Goal: Task Accomplishment & Management: Complete application form

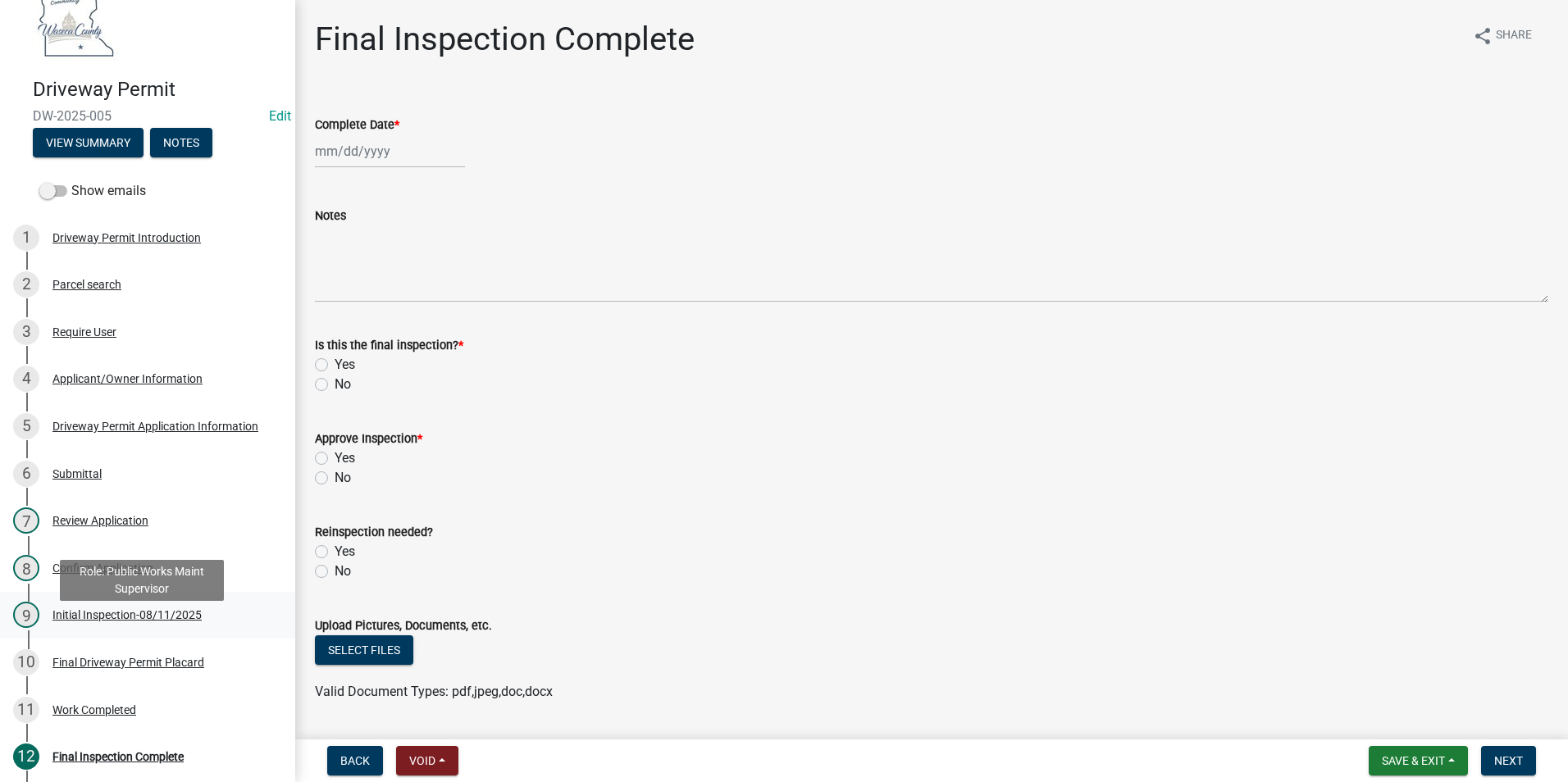
scroll to position [45, 0]
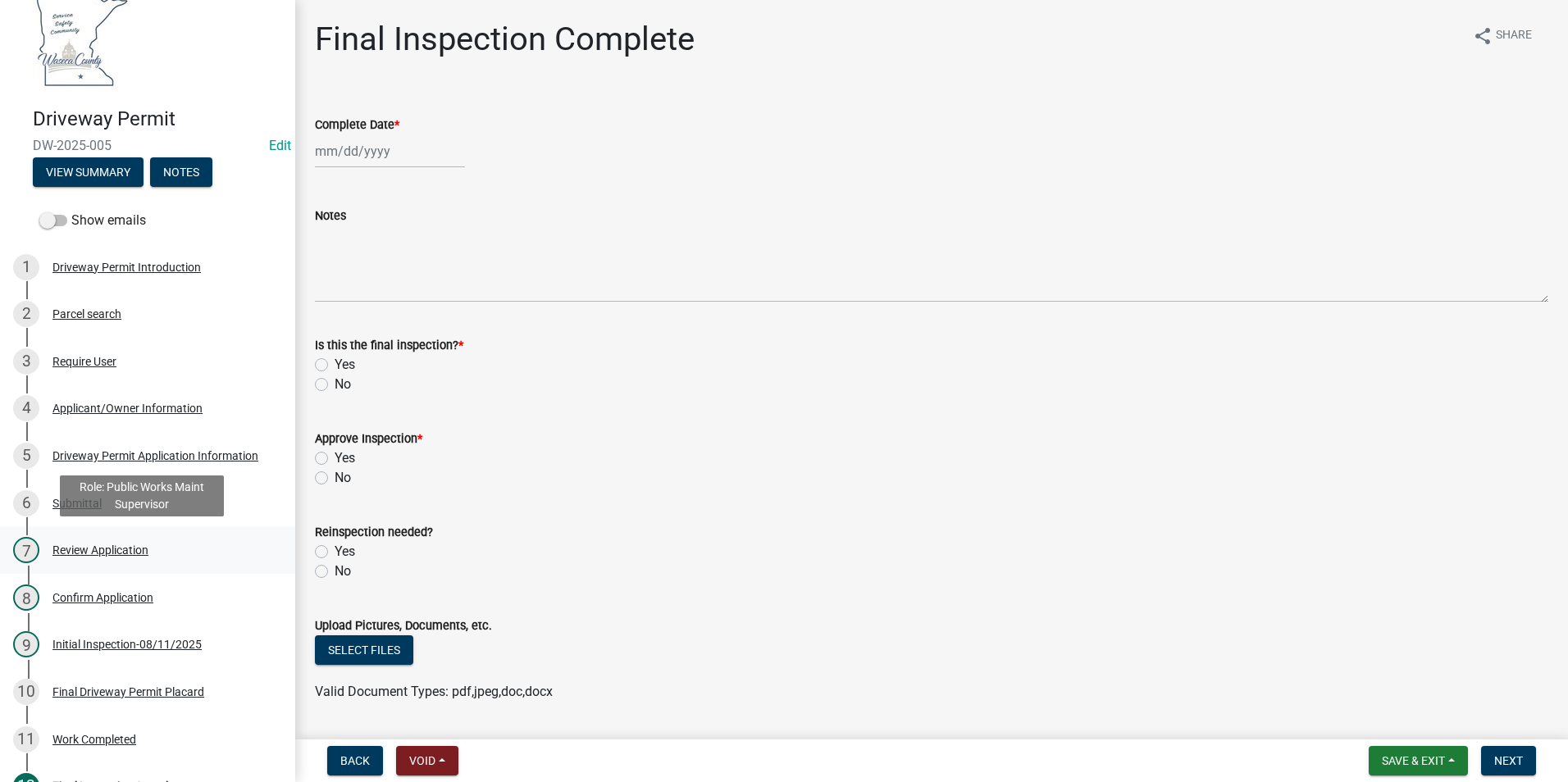
click at [134, 552] on div "Review Application" at bounding box center [100, 550] width 96 height 12
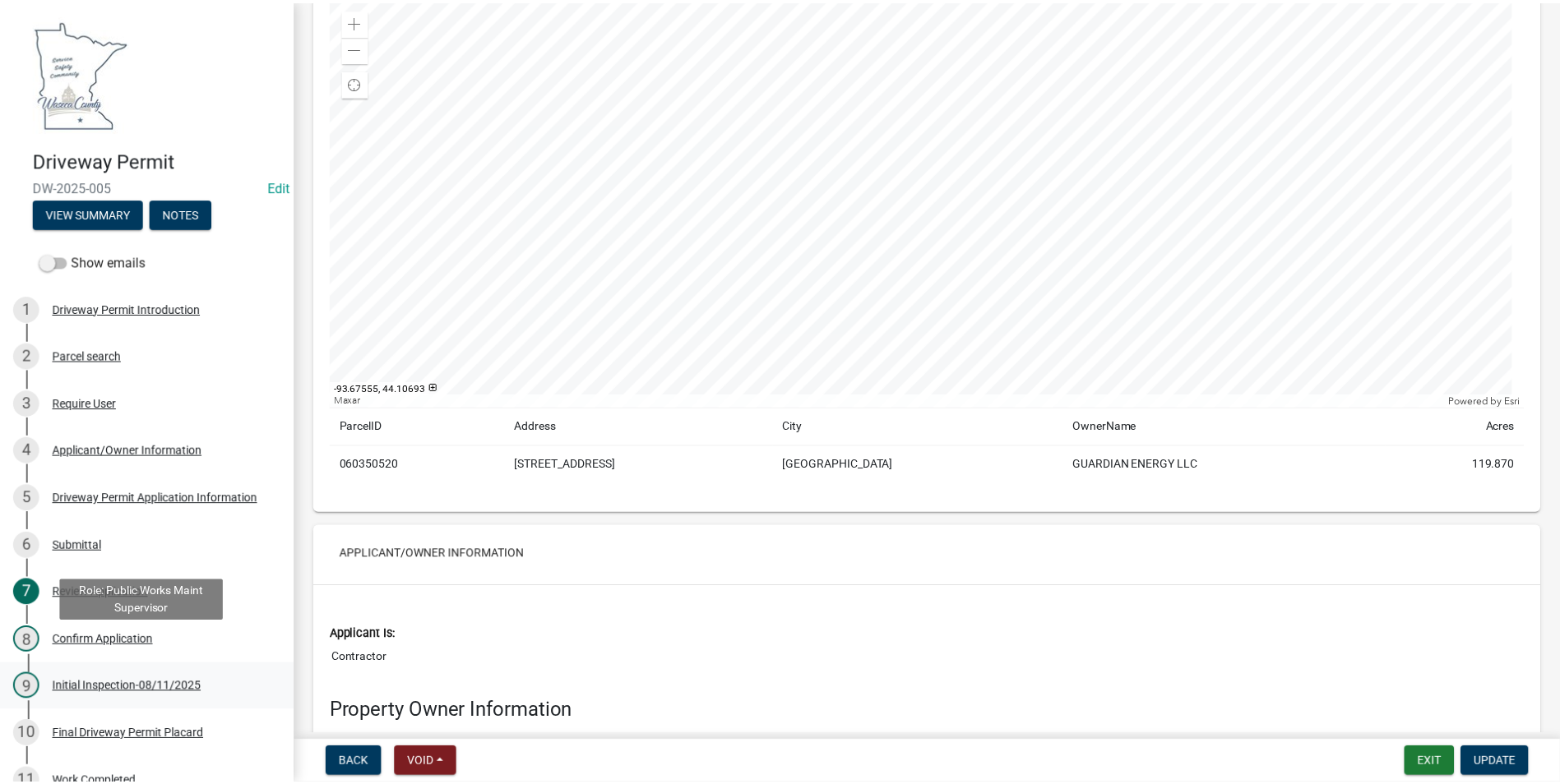
scroll to position [0, 0]
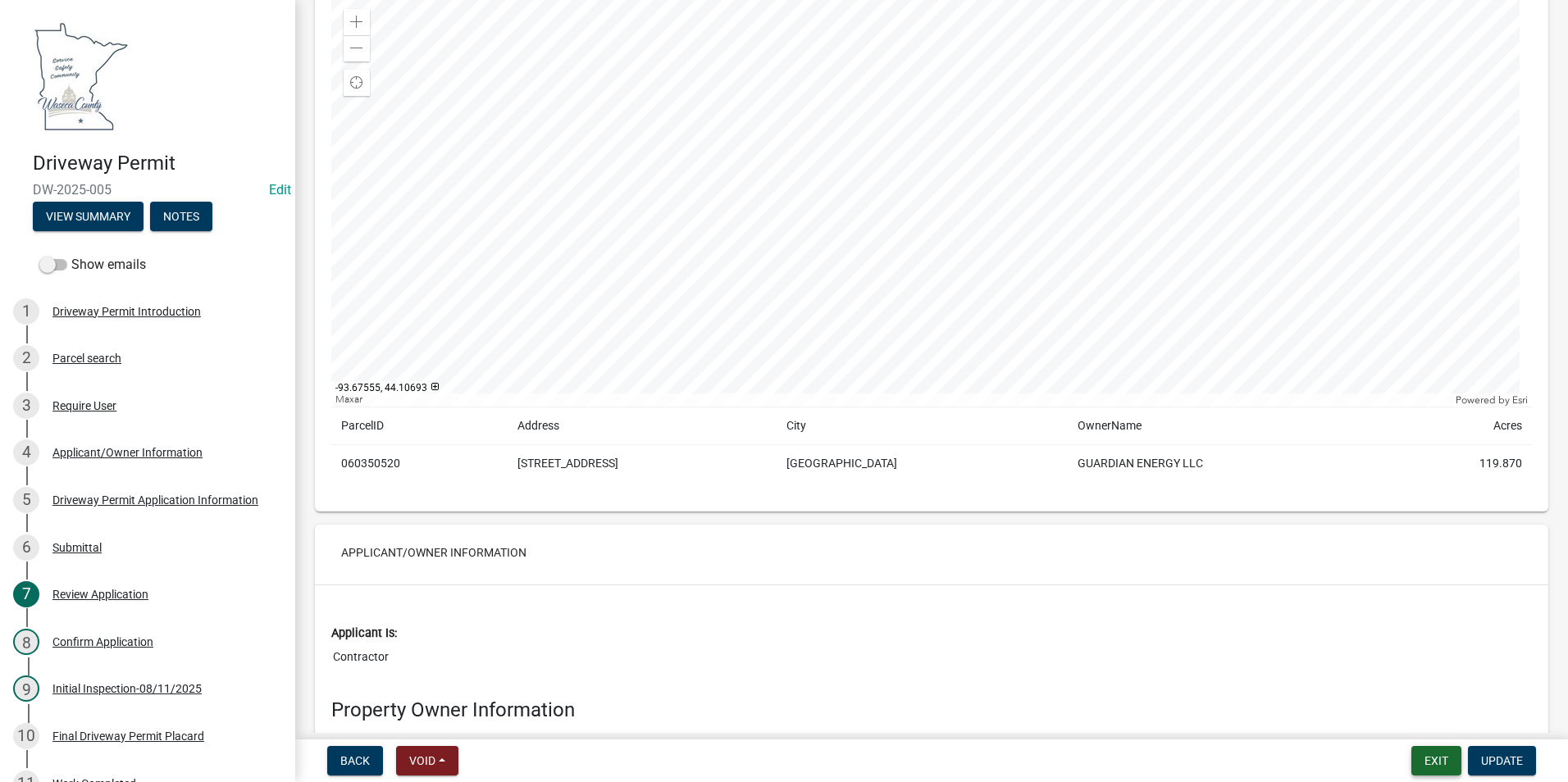
click at [1443, 764] on button "Exit" at bounding box center [1437, 761] width 50 height 29
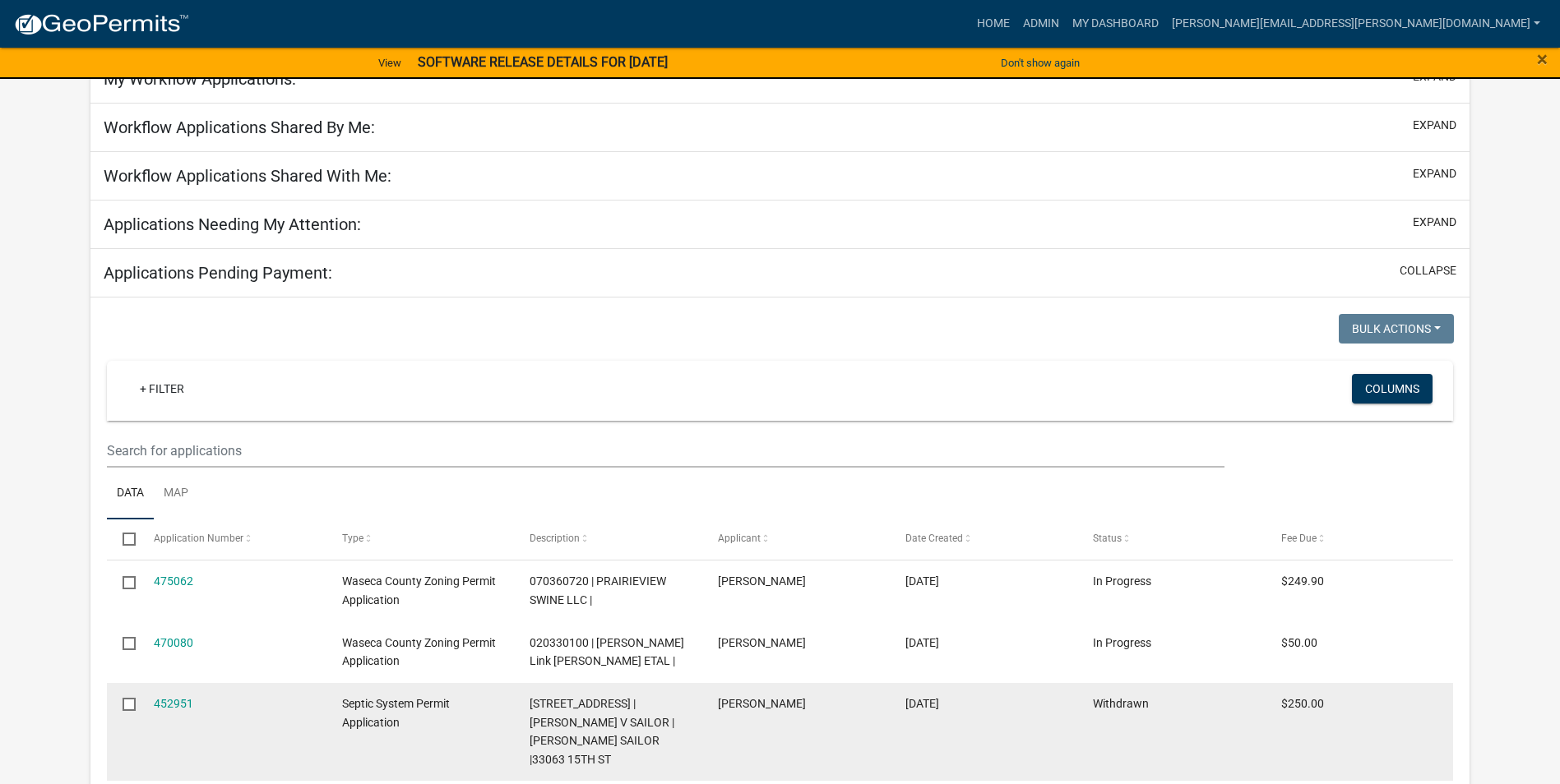
scroll to position [165, 0]
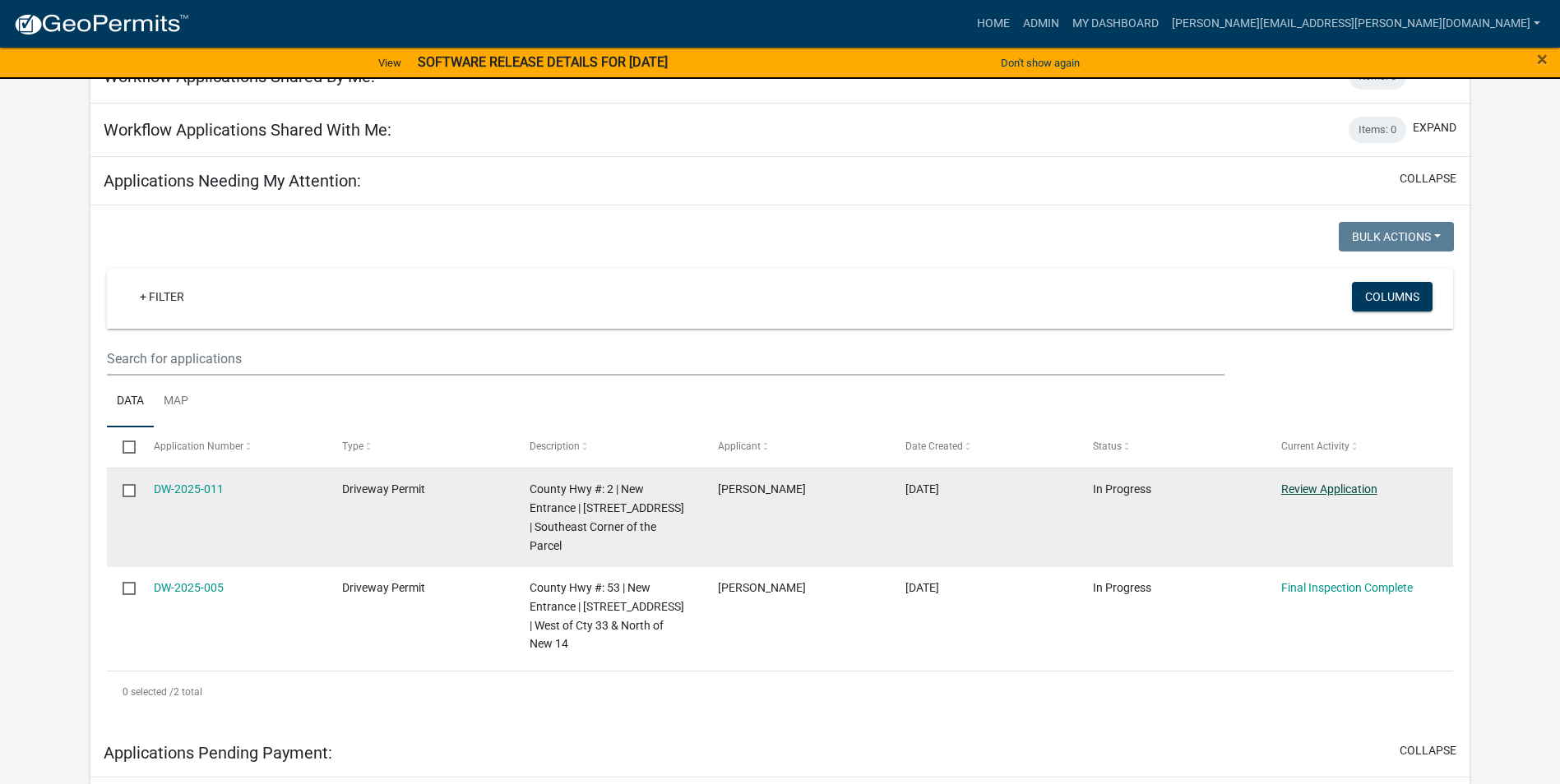
click at [1334, 485] on link "Review Application" at bounding box center [1329, 489] width 96 height 13
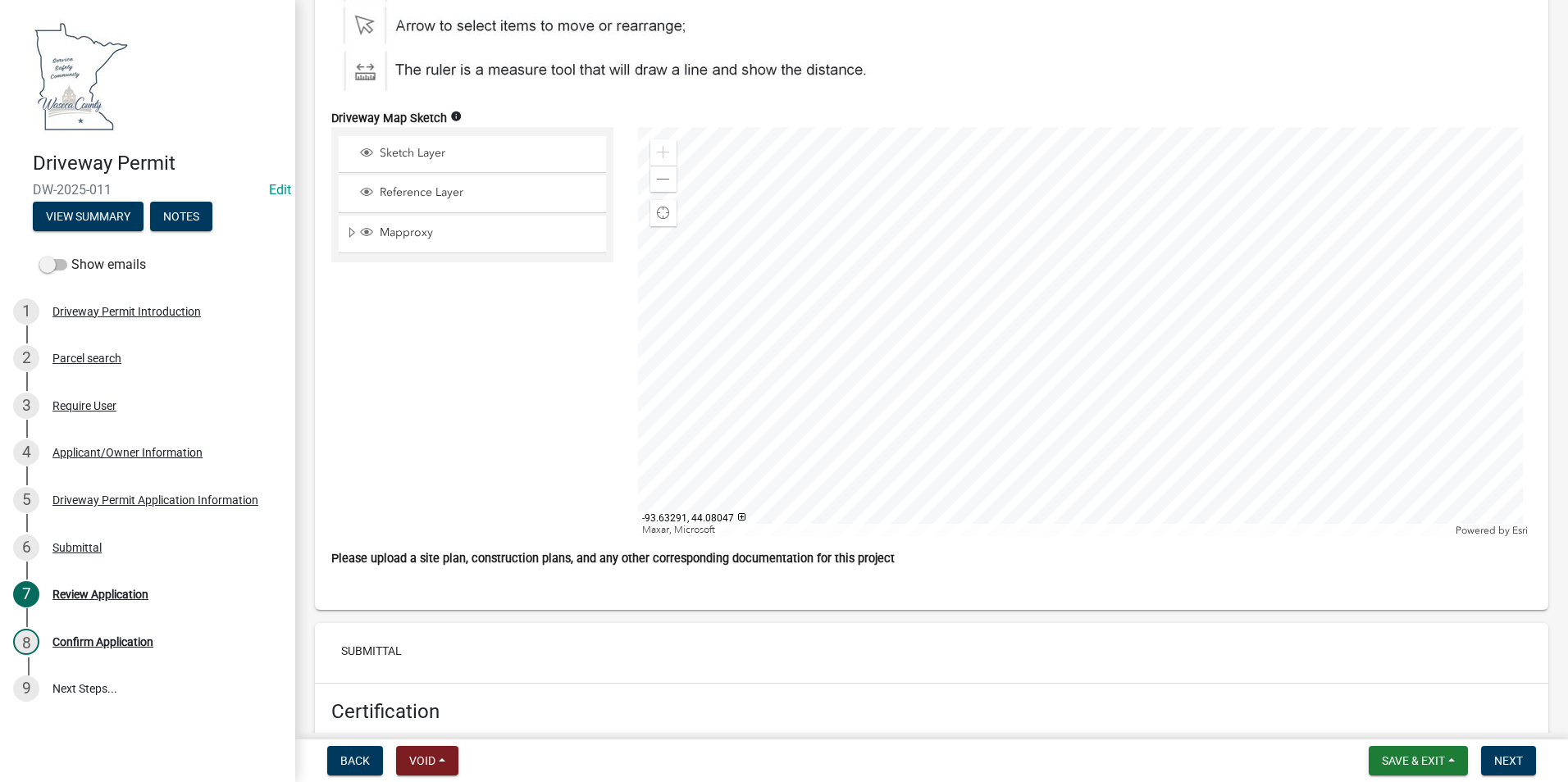
scroll to position [5575, 0]
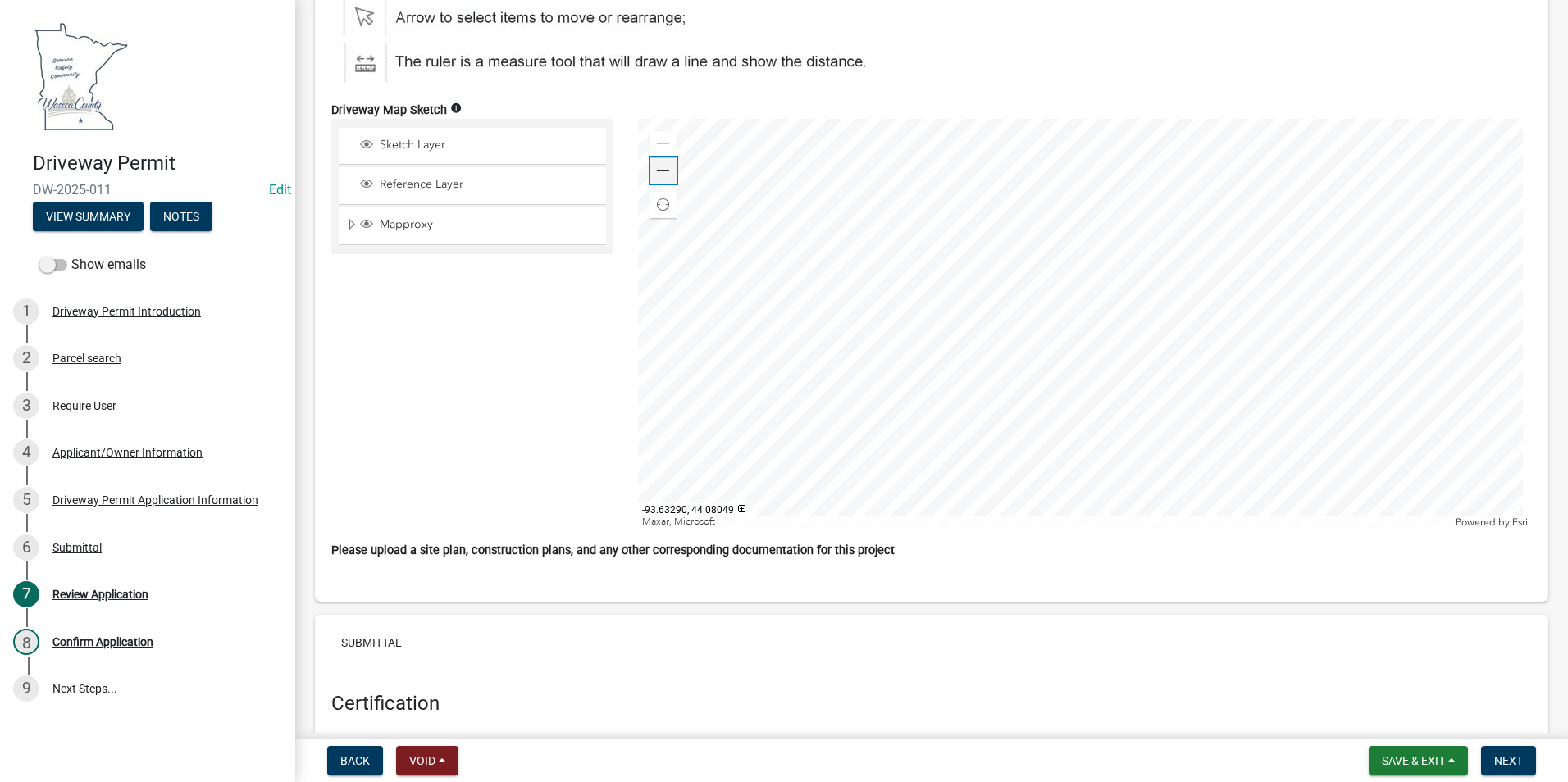
click at [659, 178] on span at bounding box center [663, 171] width 13 height 13
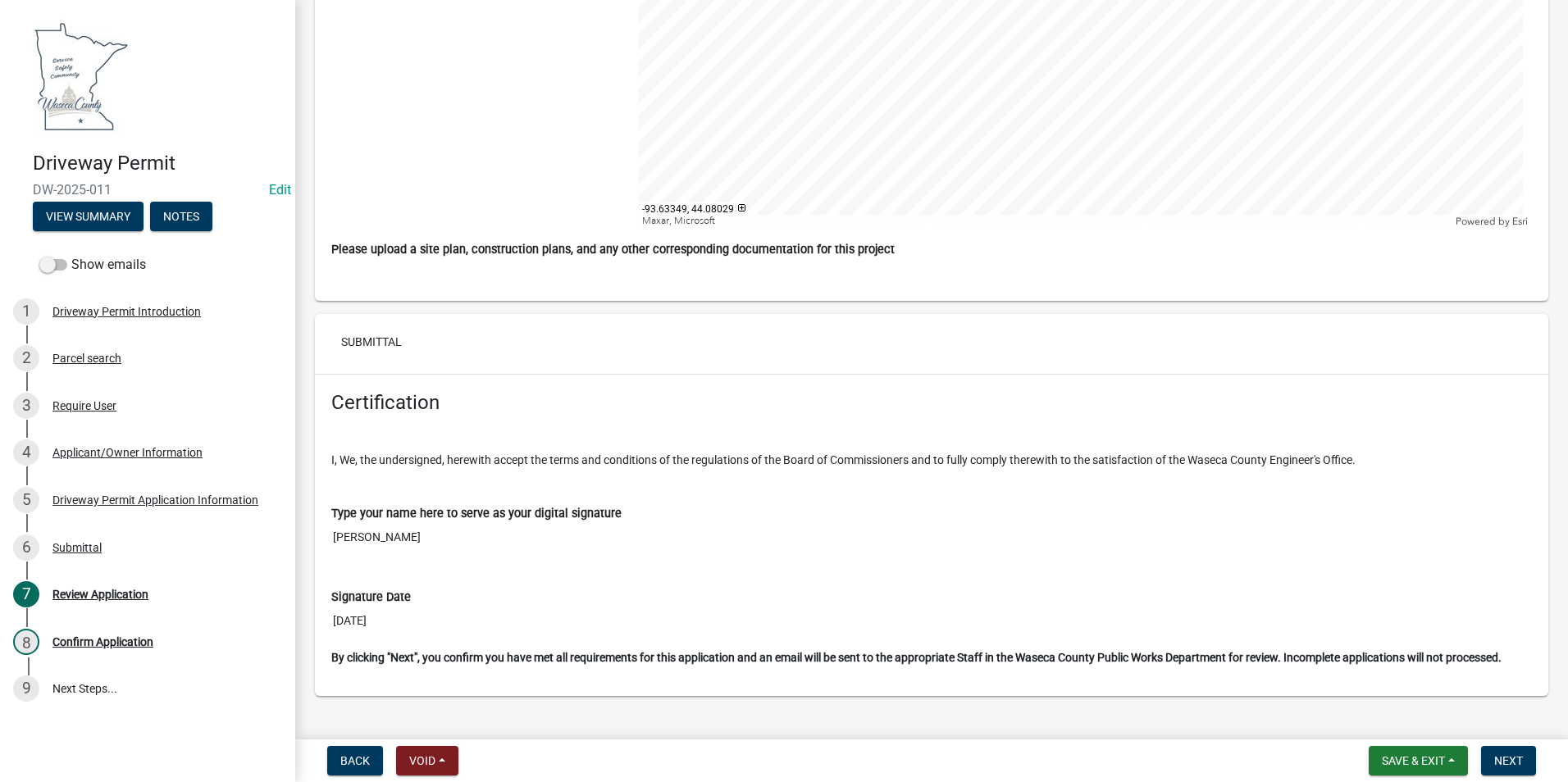
scroll to position [5920, 0]
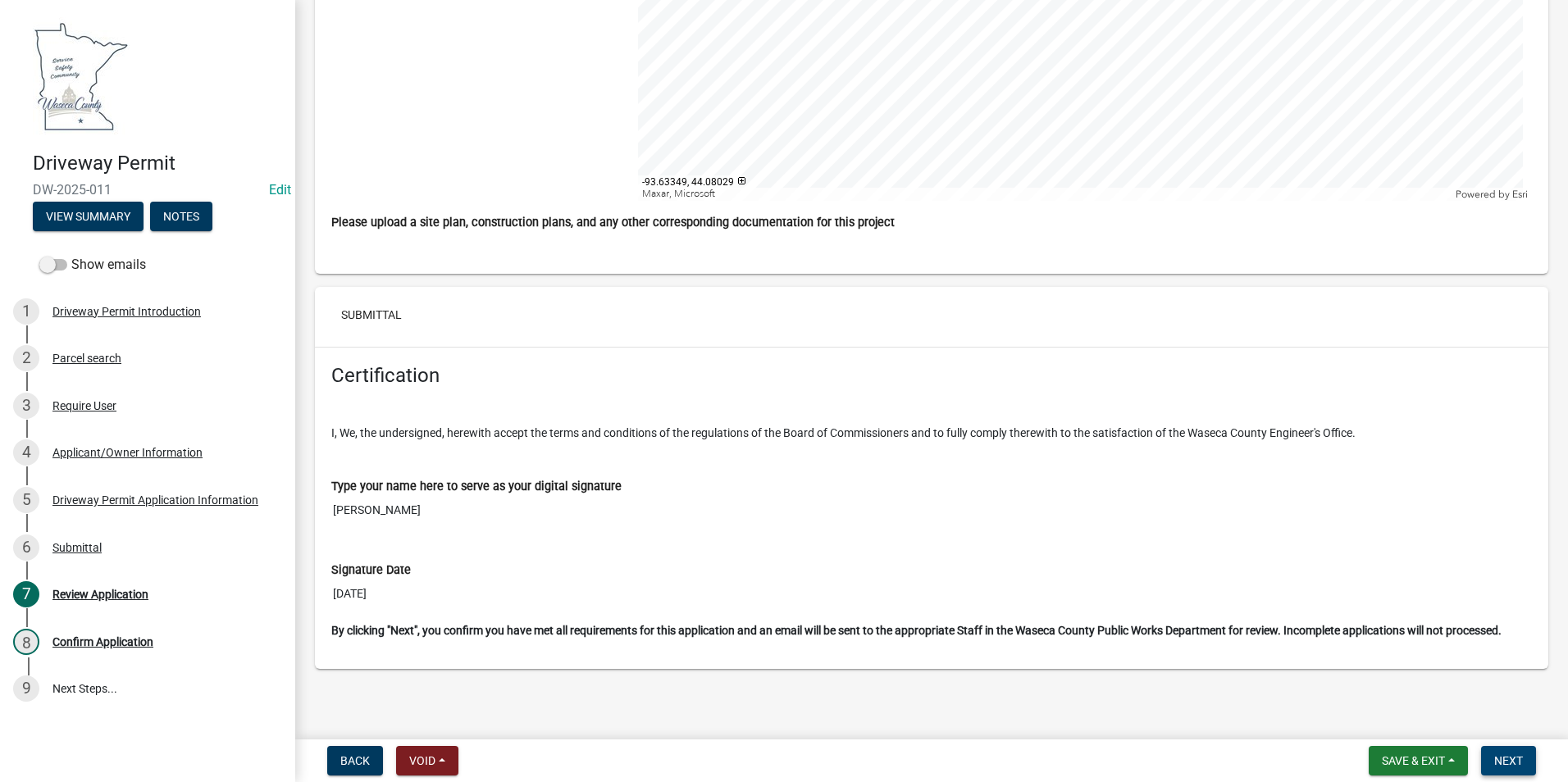
click at [1507, 759] on span "Next" at bounding box center [1508, 761] width 29 height 13
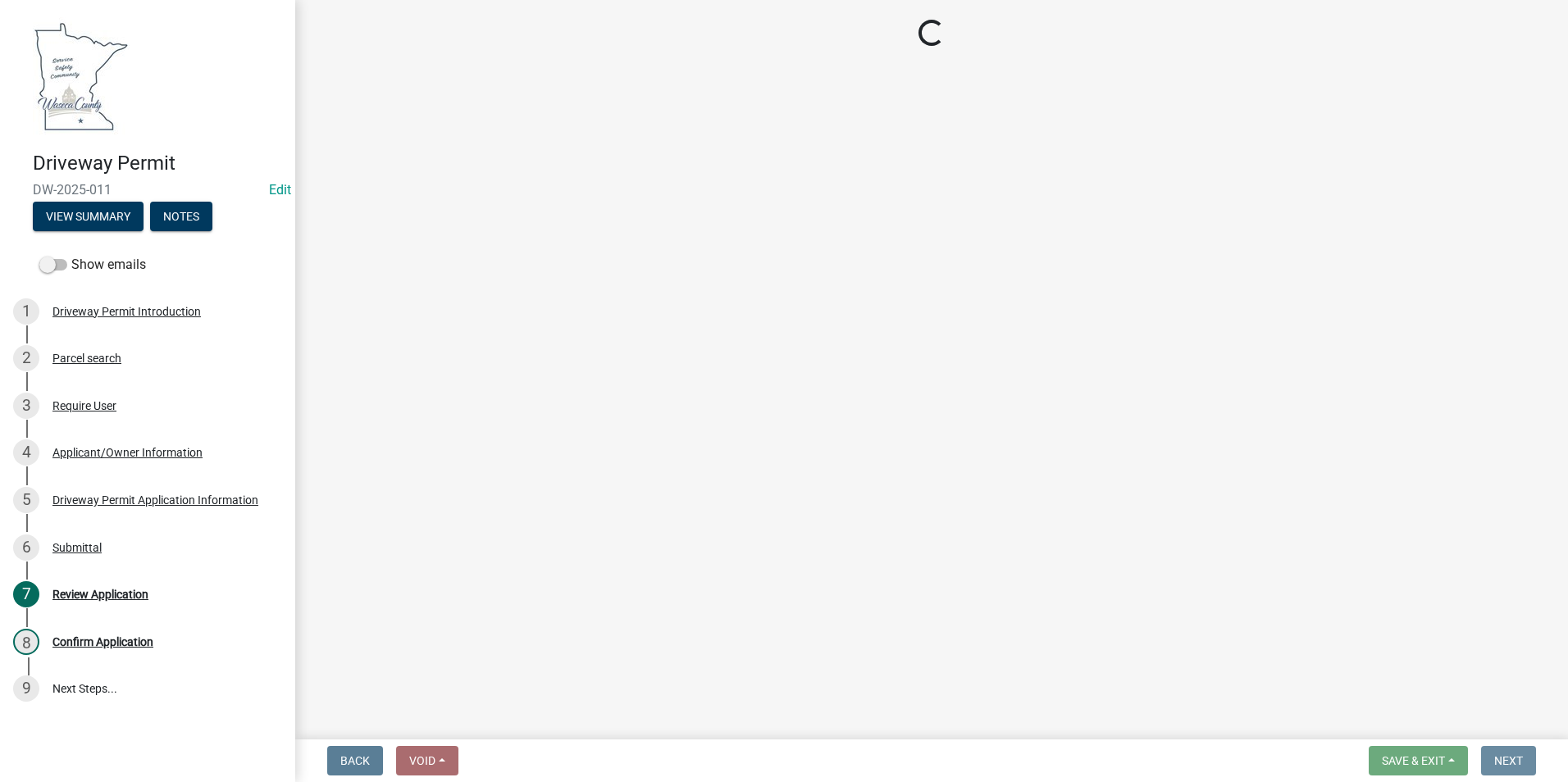
scroll to position [0, 0]
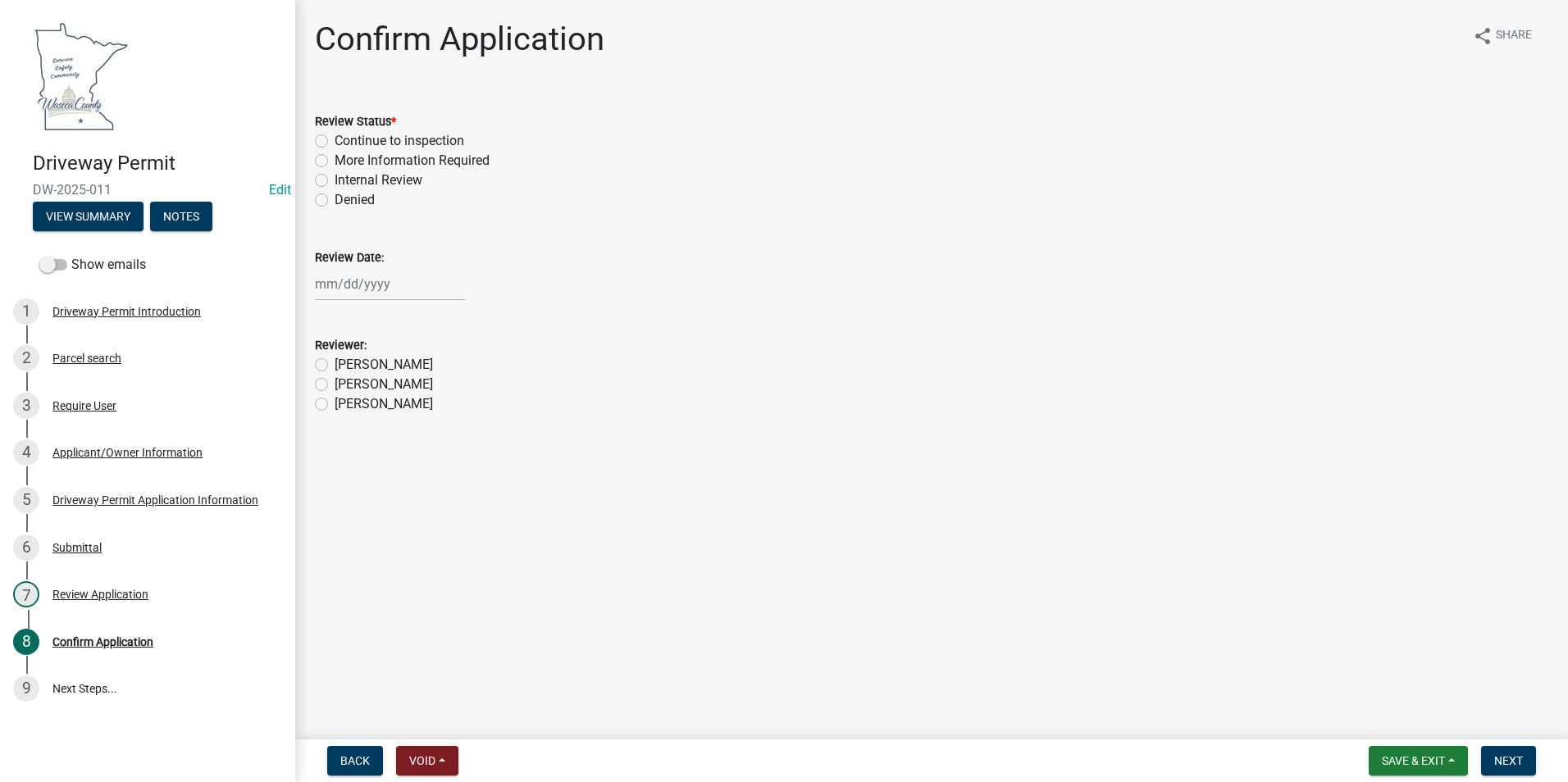
click at [335, 140] on label "Continue to inspection" at bounding box center [399, 141] width 129 height 20
click at [335, 140] on input "Continue to inspection" at bounding box center [340, 137] width 11 height 11
radio input "true"
click at [338, 287] on div at bounding box center [390, 284] width 150 height 34
select select "9"
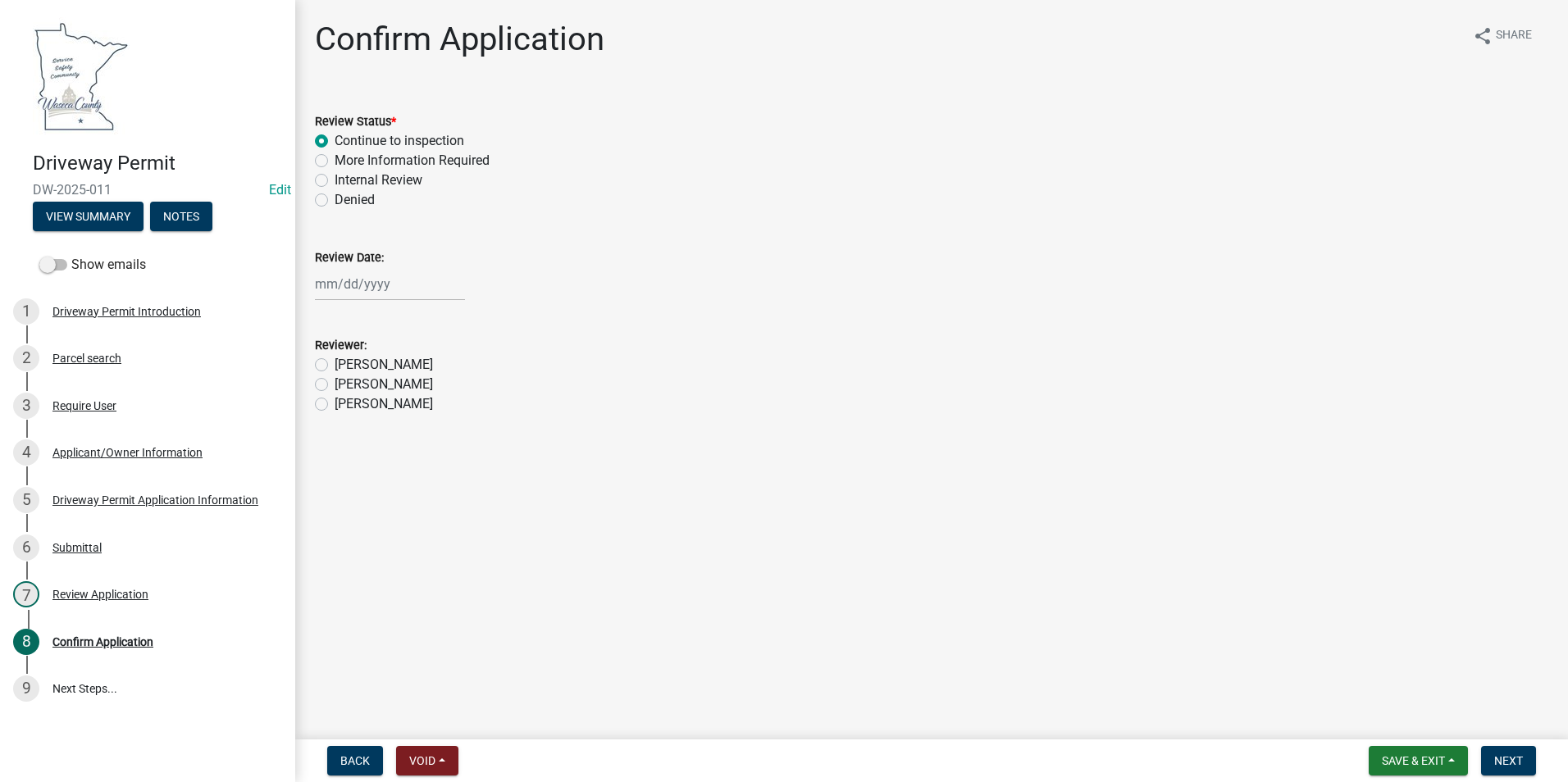
select select "2025"
click at [329, 420] on div "15" at bounding box center [330, 423] width 26 height 26
type input "[DATE]"
click at [335, 406] on label "[PERSON_NAME]" at bounding box center [384, 404] width 98 height 20
click at [335, 405] on input "[PERSON_NAME]" at bounding box center [340, 400] width 11 height 11
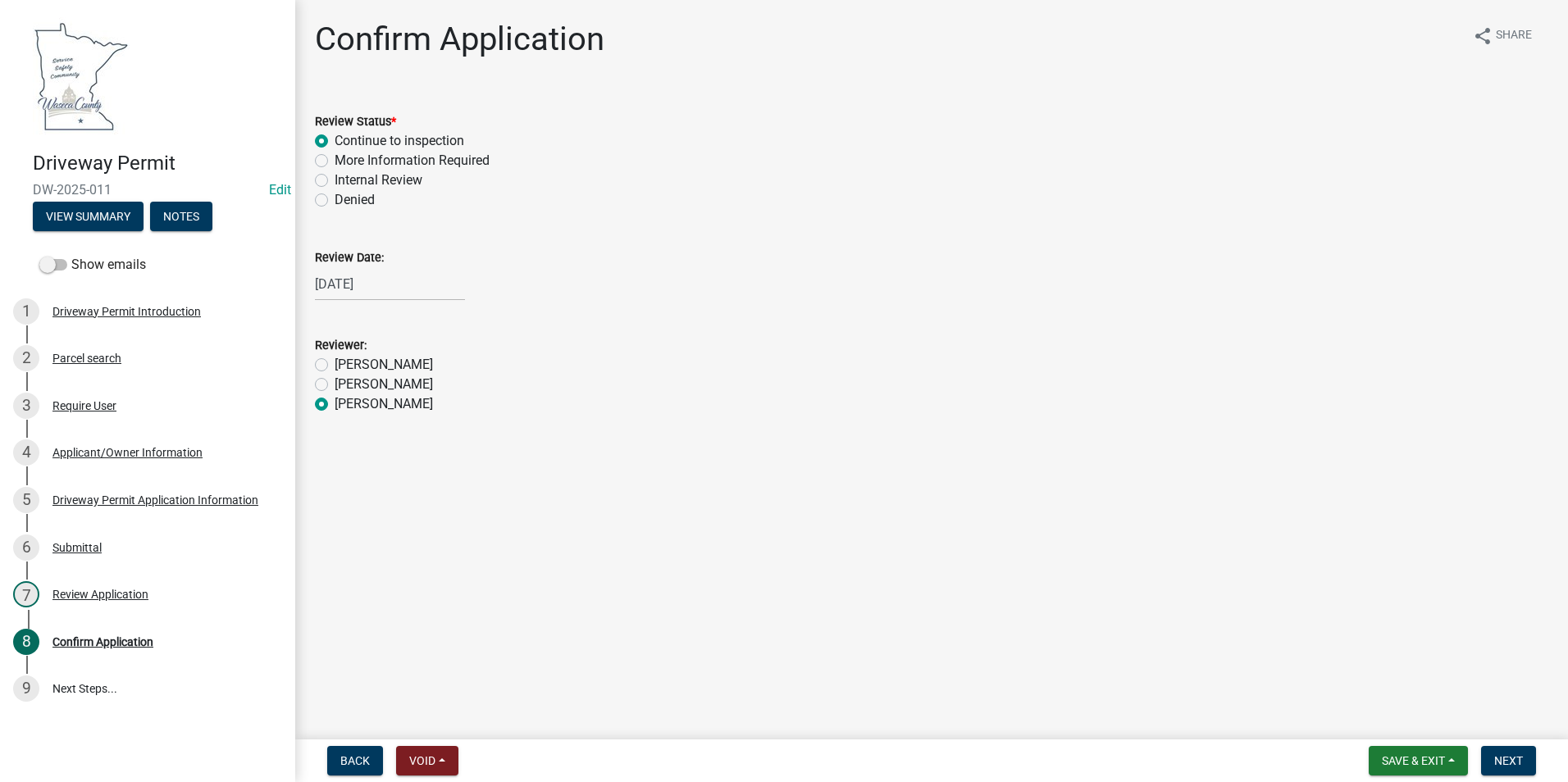
radio input "true"
click at [1508, 760] on span "Next" at bounding box center [1508, 761] width 29 height 13
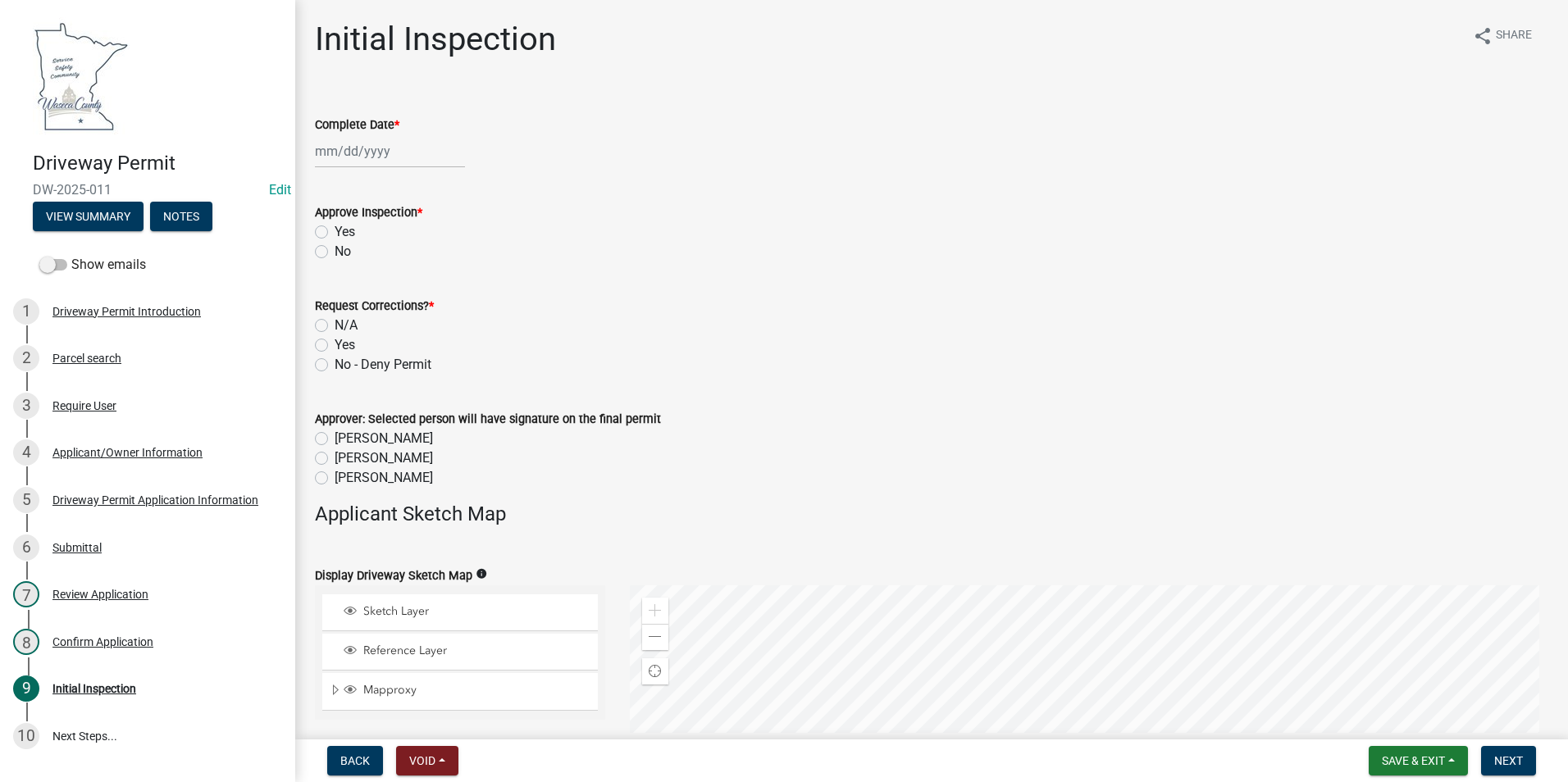
click at [352, 152] on div at bounding box center [390, 152] width 150 height 34
select select "9"
select select "2025"
click at [328, 287] on div "15" at bounding box center [330, 290] width 26 height 26
type input "[DATE]"
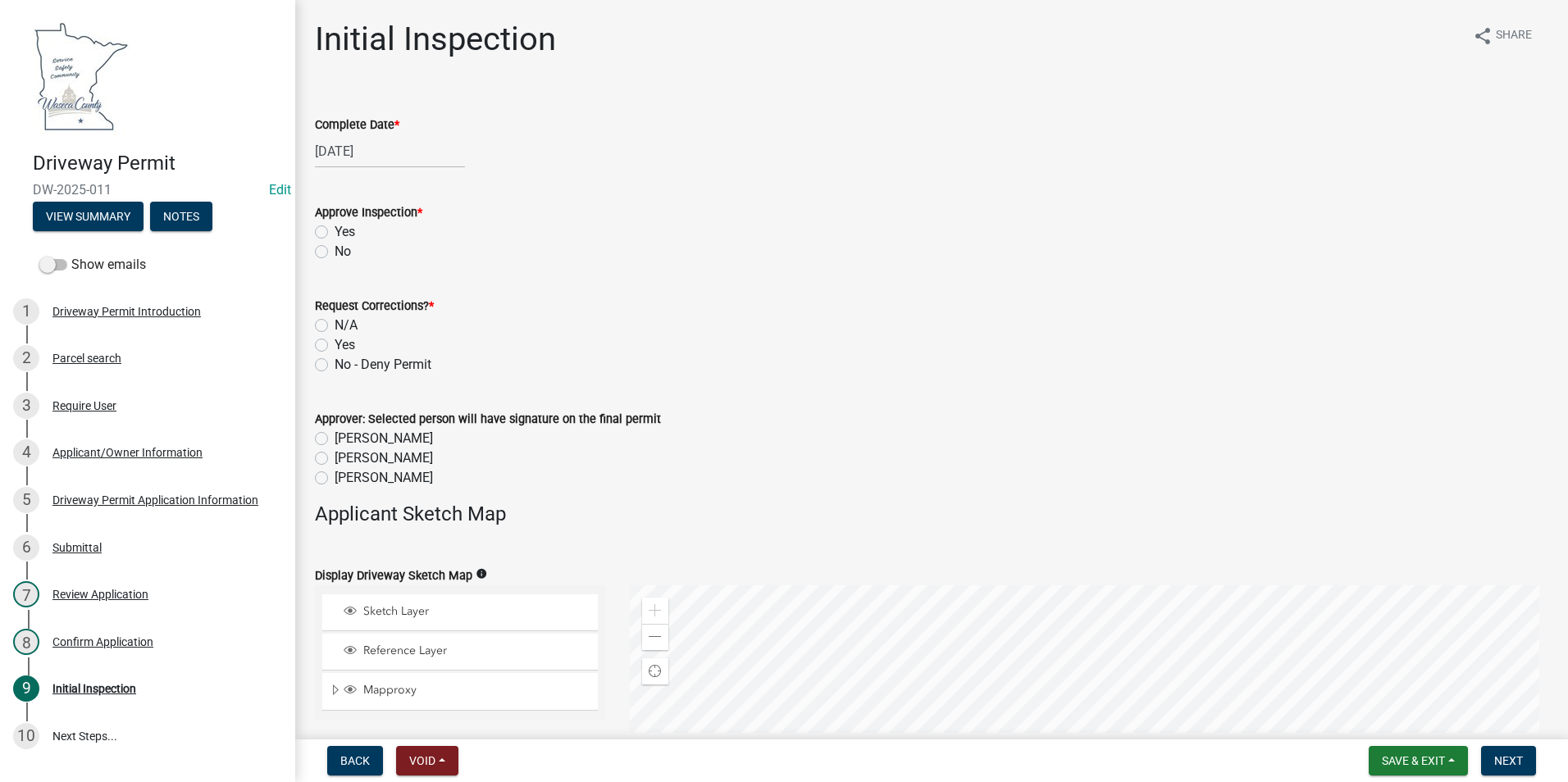
click at [321, 224] on div "Yes" at bounding box center [931, 232] width 1233 height 20
click at [335, 235] on label "Yes" at bounding box center [345, 232] width 21 height 20
click at [335, 233] on input "Yes" at bounding box center [340, 228] width 11 height 11
radio input "true"
click at [335, 327] on label "N/A" at bounding box center [346, 326] width 23 height 20
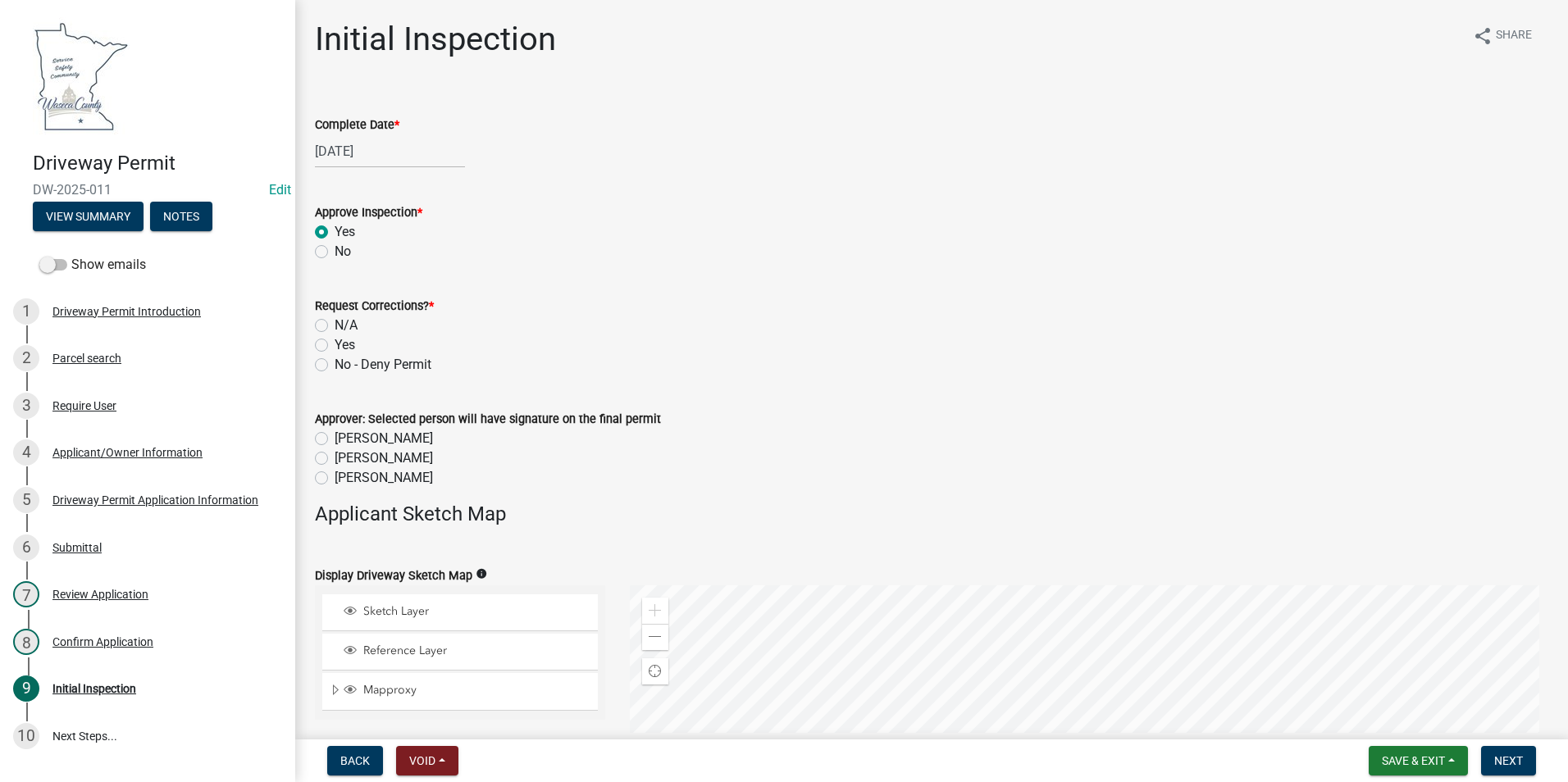
click at [335, 327] on input "N/A" at bounding box center [340, 321] width 11 height 11
radio input "true"
click at [335, 478] on label "[PERSON_NAME]" at bounding box center [384, 478] width 98 height 20
click at [335, 478] on input "[PERSON_NAME]" at bounding box center [340, 473] width 11 height 11
radio input "true"
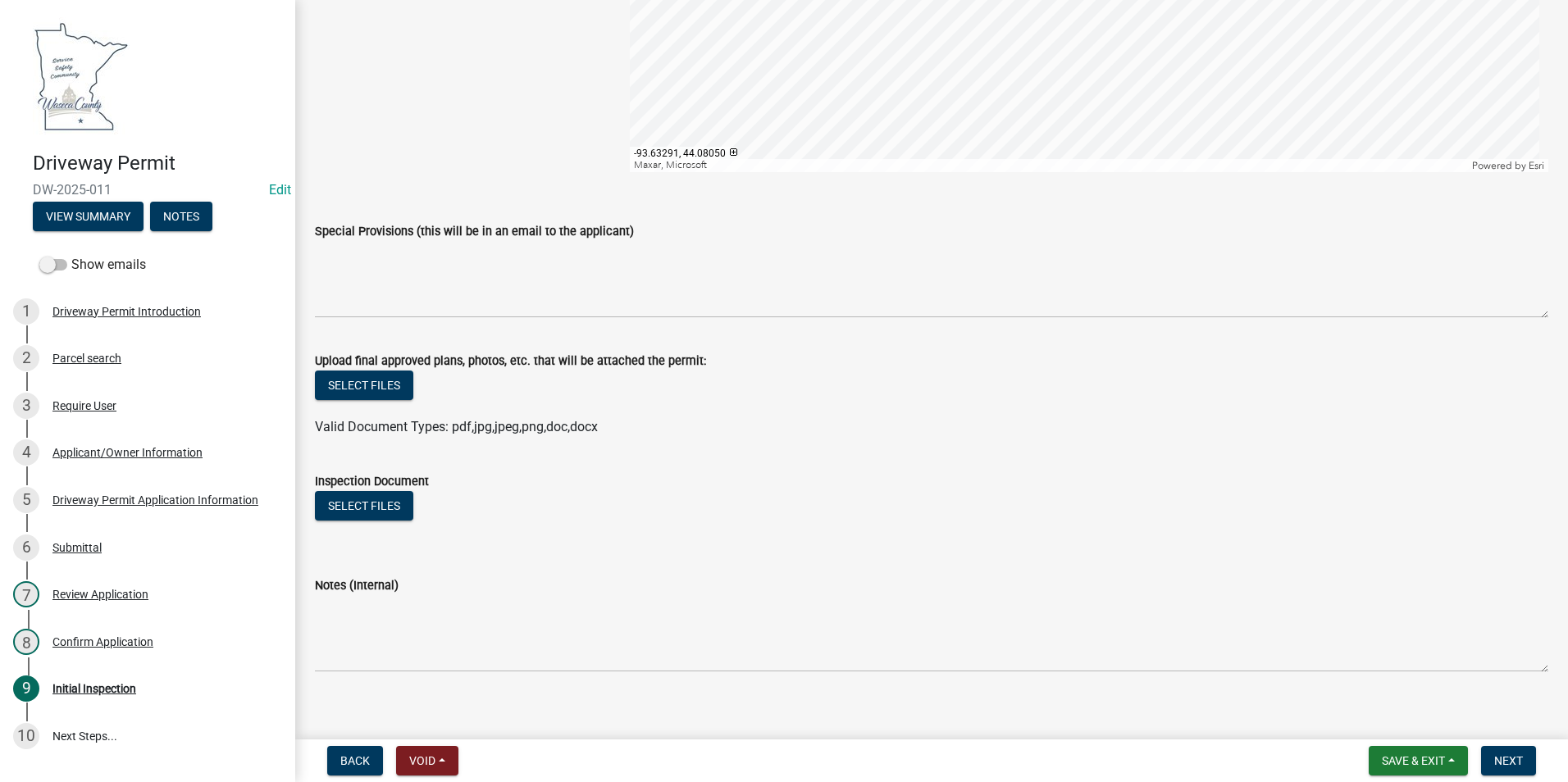
scroll to position [839, 0]
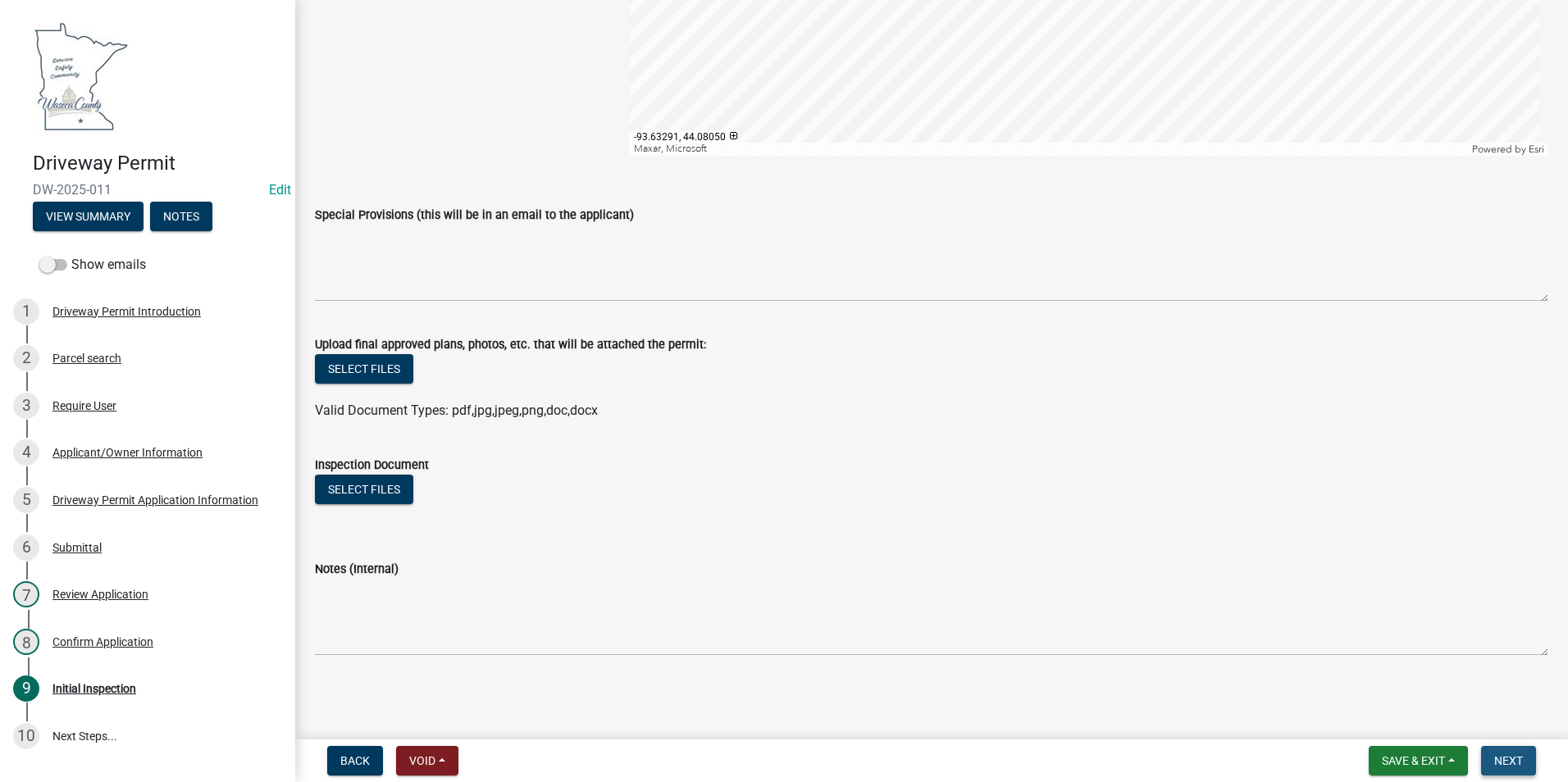
click at [1508, 757] on span "Next" at bounding box center [1508, 761] width 29 height 13
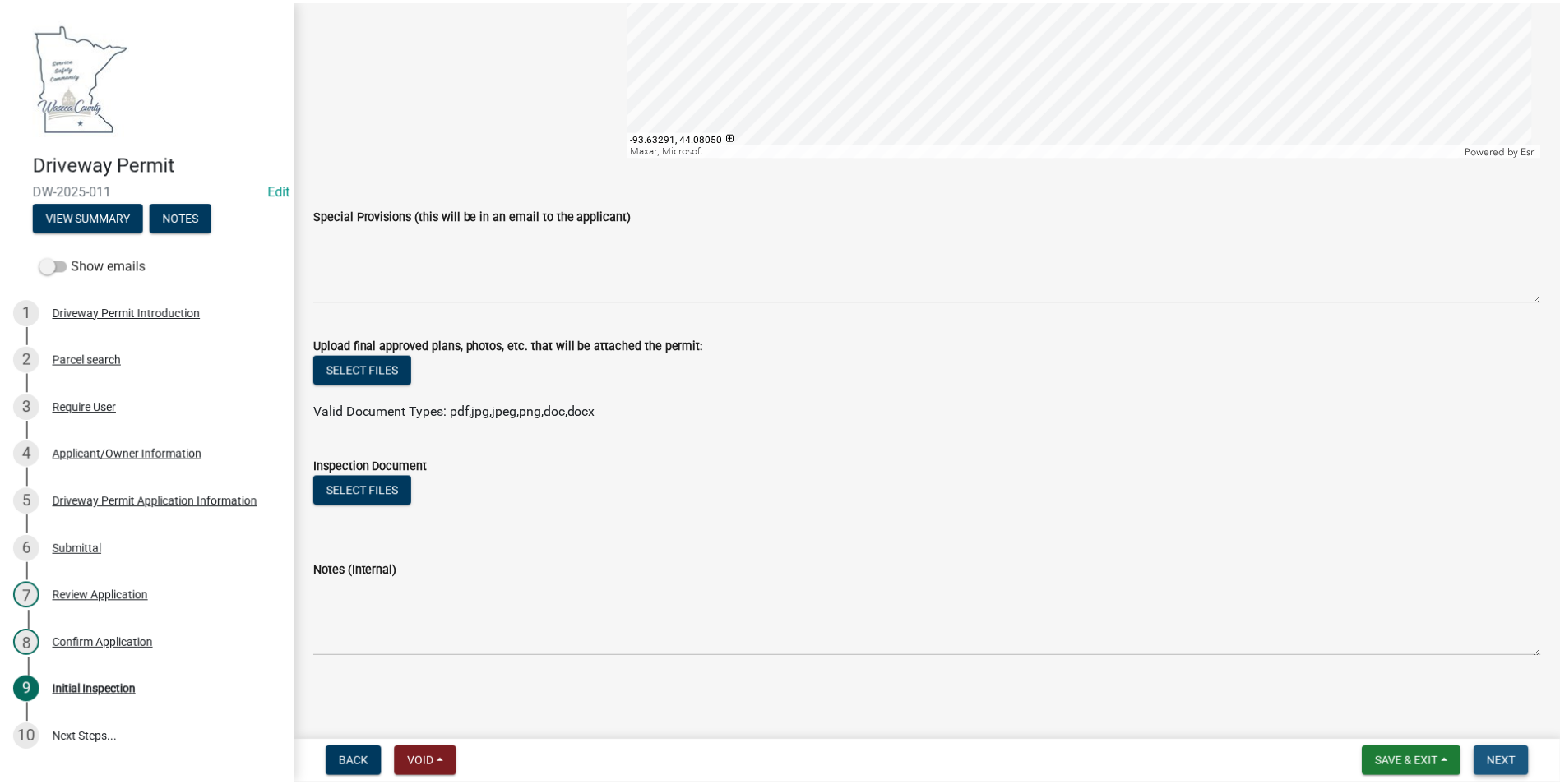
scroll to position [0, 0]
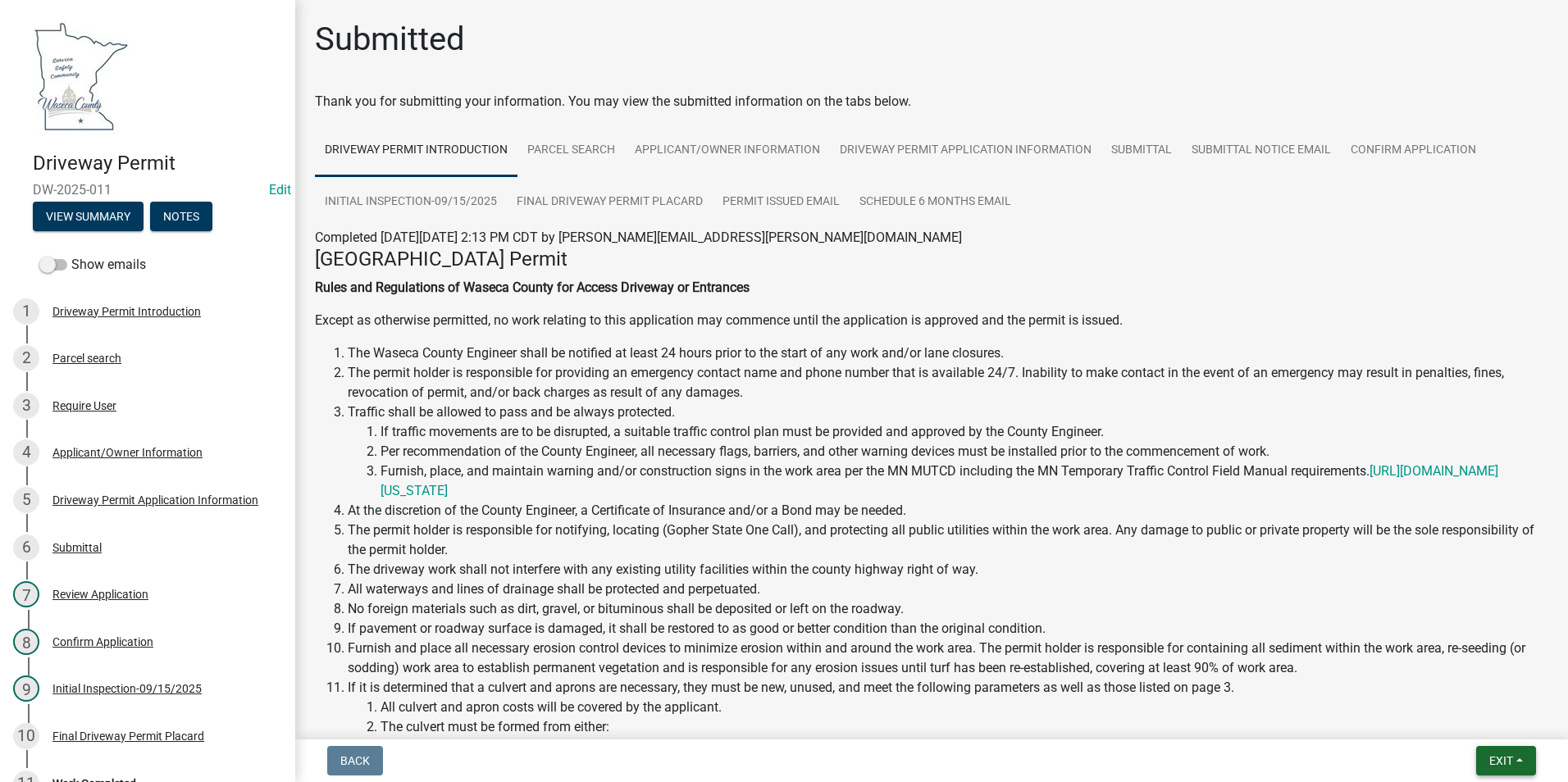
click at [1494, 754] on span "Exit" at bounding box center [1501, 761] width 24 height 13
click at [1473, 720] on button "Save & Exit" at bounding box center [1470, 719] width 131 height 39
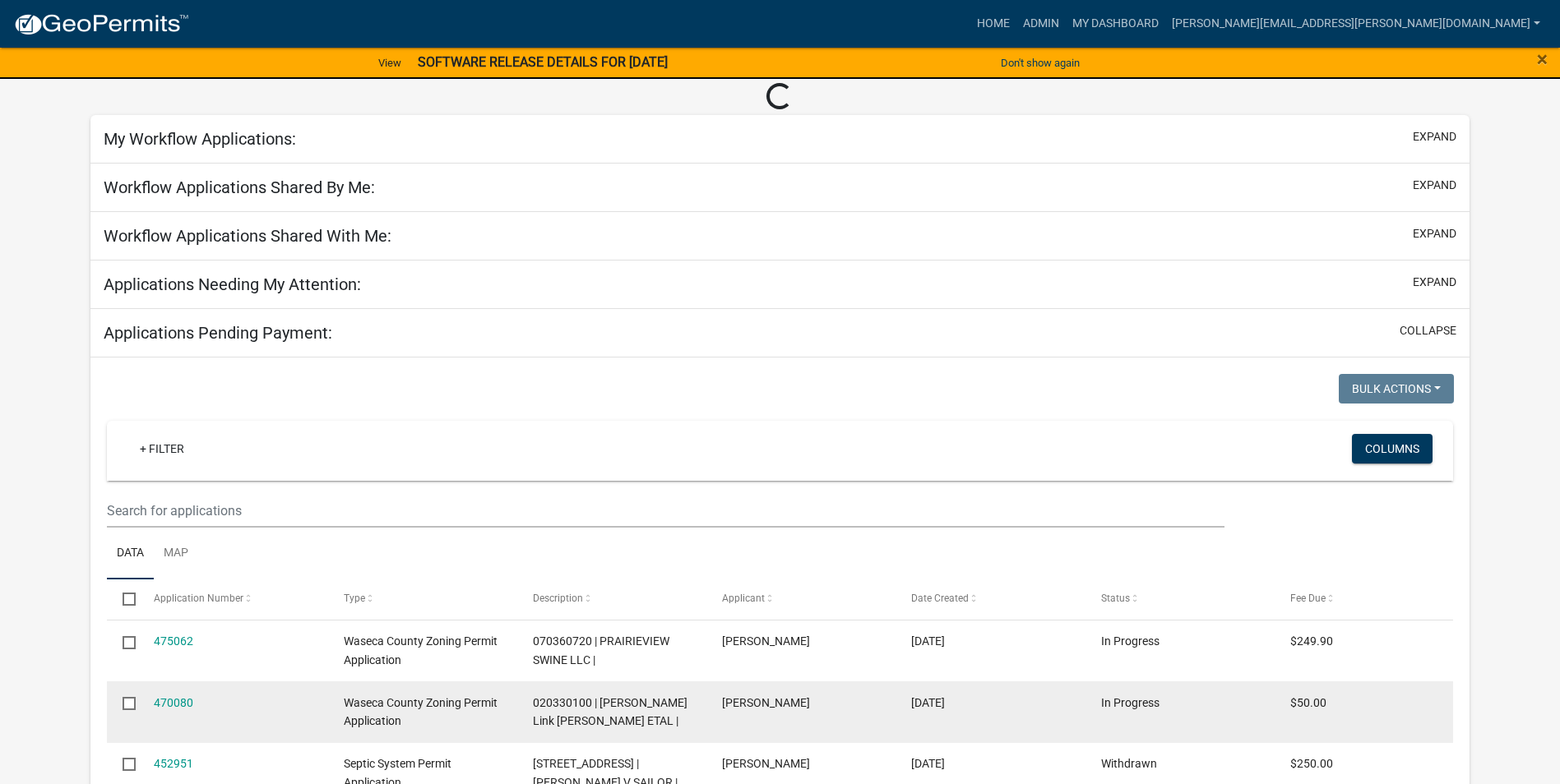
scroll to position [165, 0]
